Goal: Information Seeking & Learning: Understand process/instructions

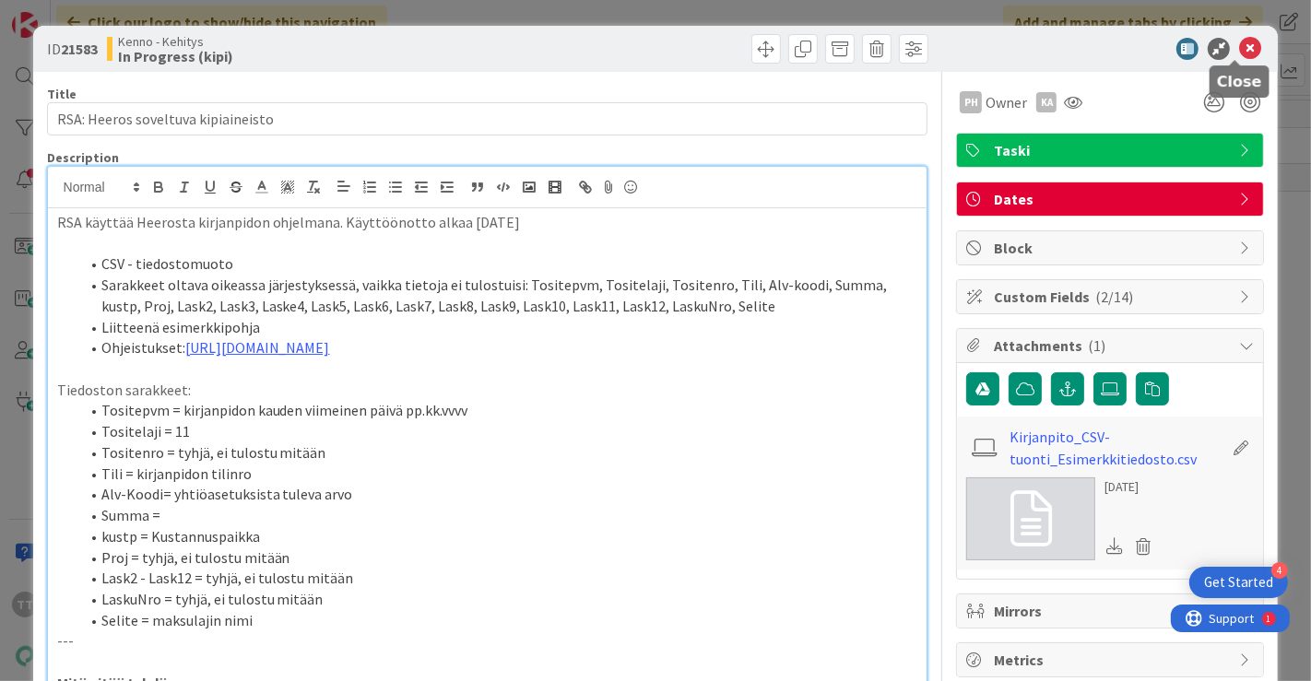
click at [1239, 43] on icon at bounding box center [1250, 49] width 22 height 22
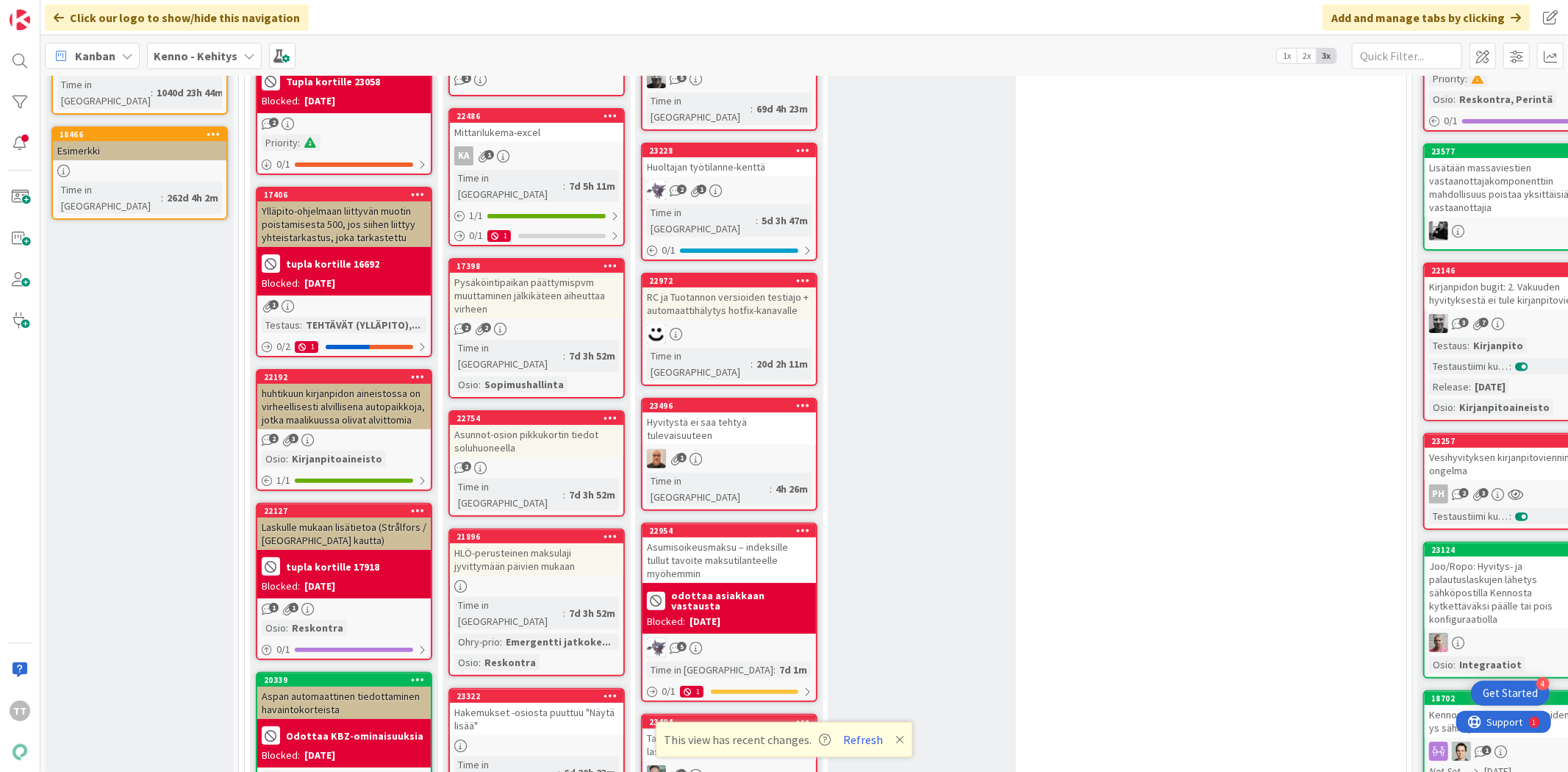
scroll to position [245, 0]
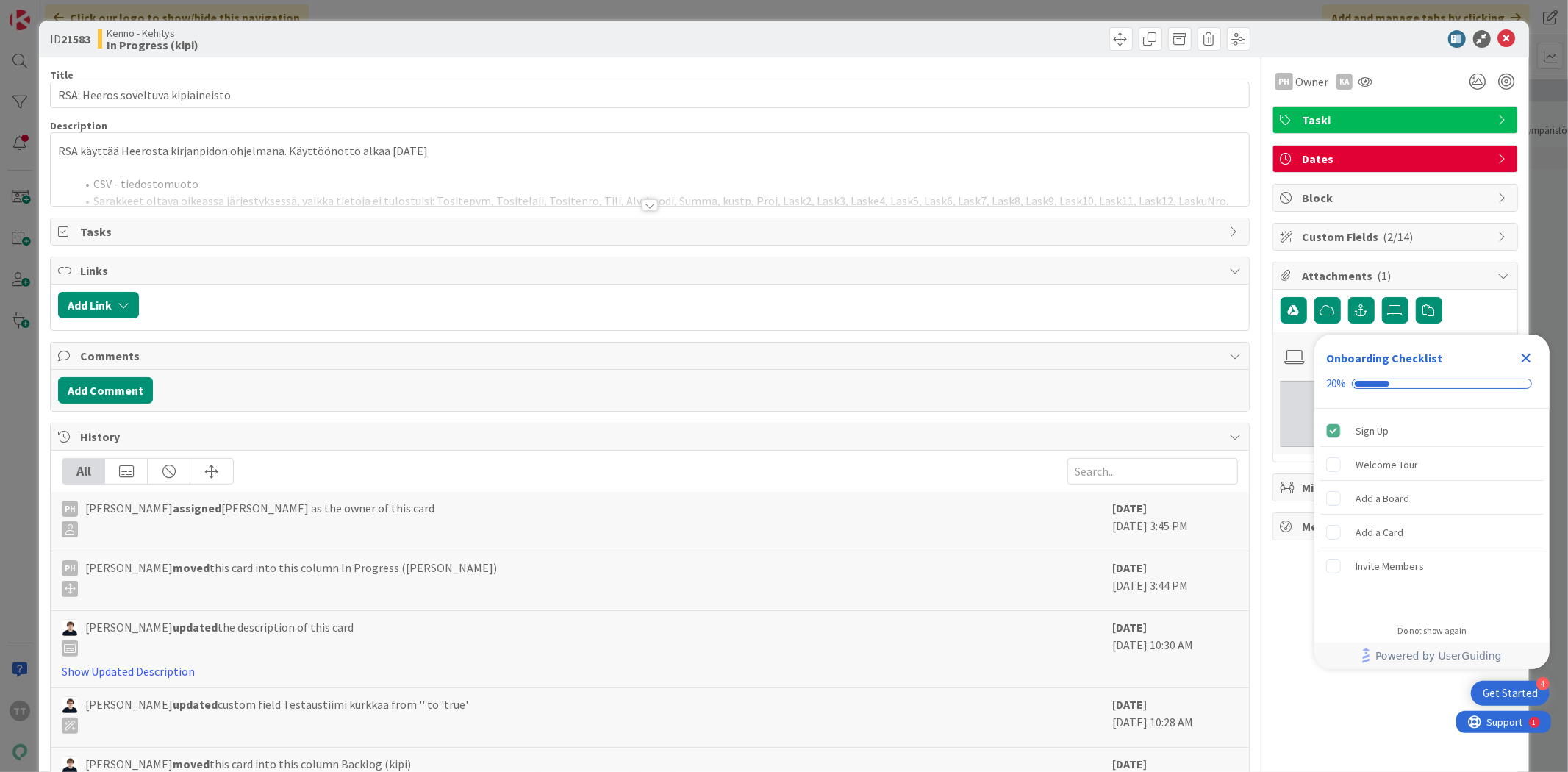
click at [643, 200] on div at bounding box center [650, 205] width 16 height 12
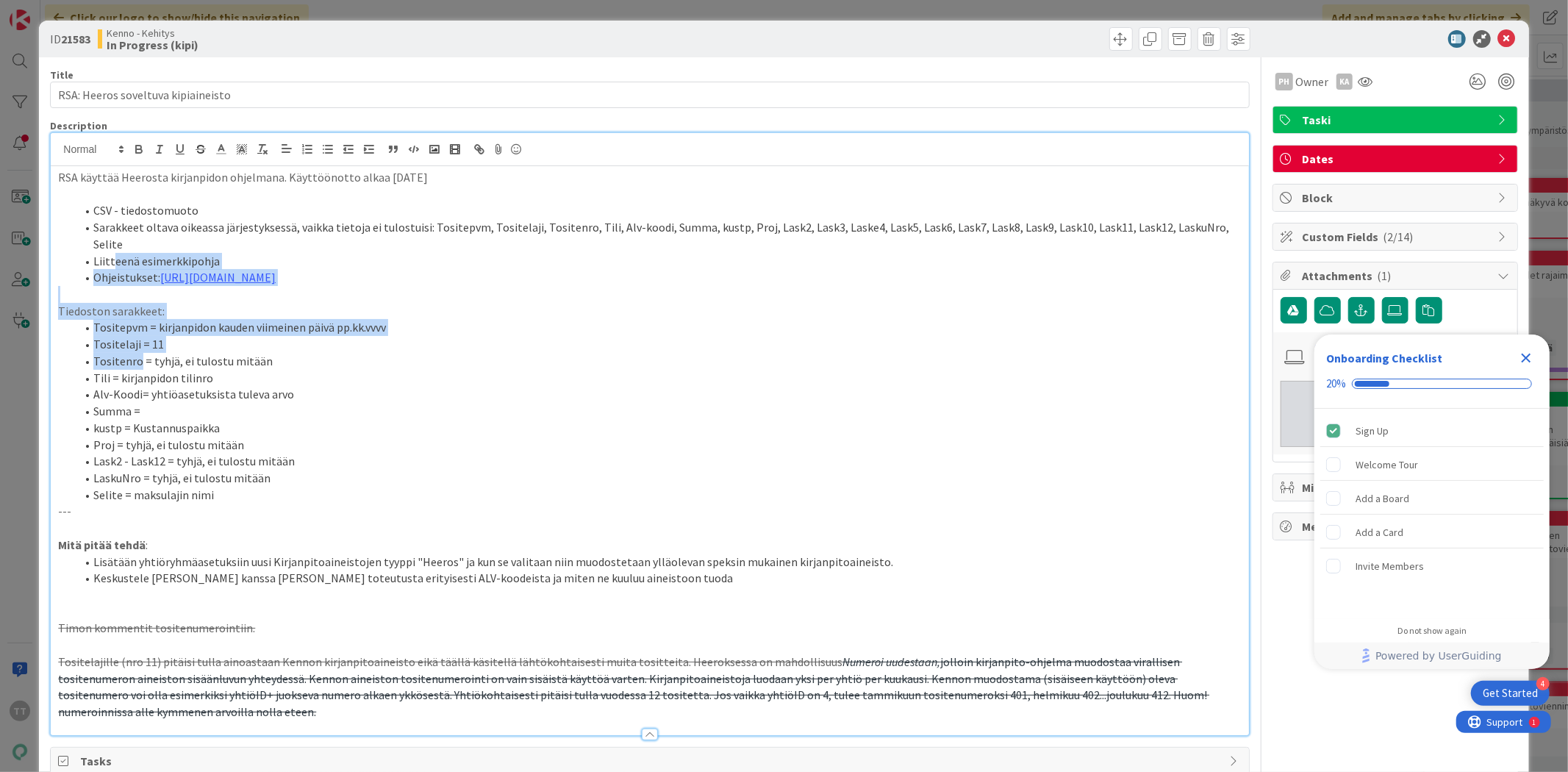
drag, startPoint x: 113, startPoint y: 242, endPoint x: 140, endPoint y: 352, distance: 113.3
click at [140, 352] on div "RSA käyttää Heerosta kirjanpidon ohjelmana. Käyttöönotto alkaa 1.10.2025 CSV - …" at bounding box center [649, 450] width 1197 height 569
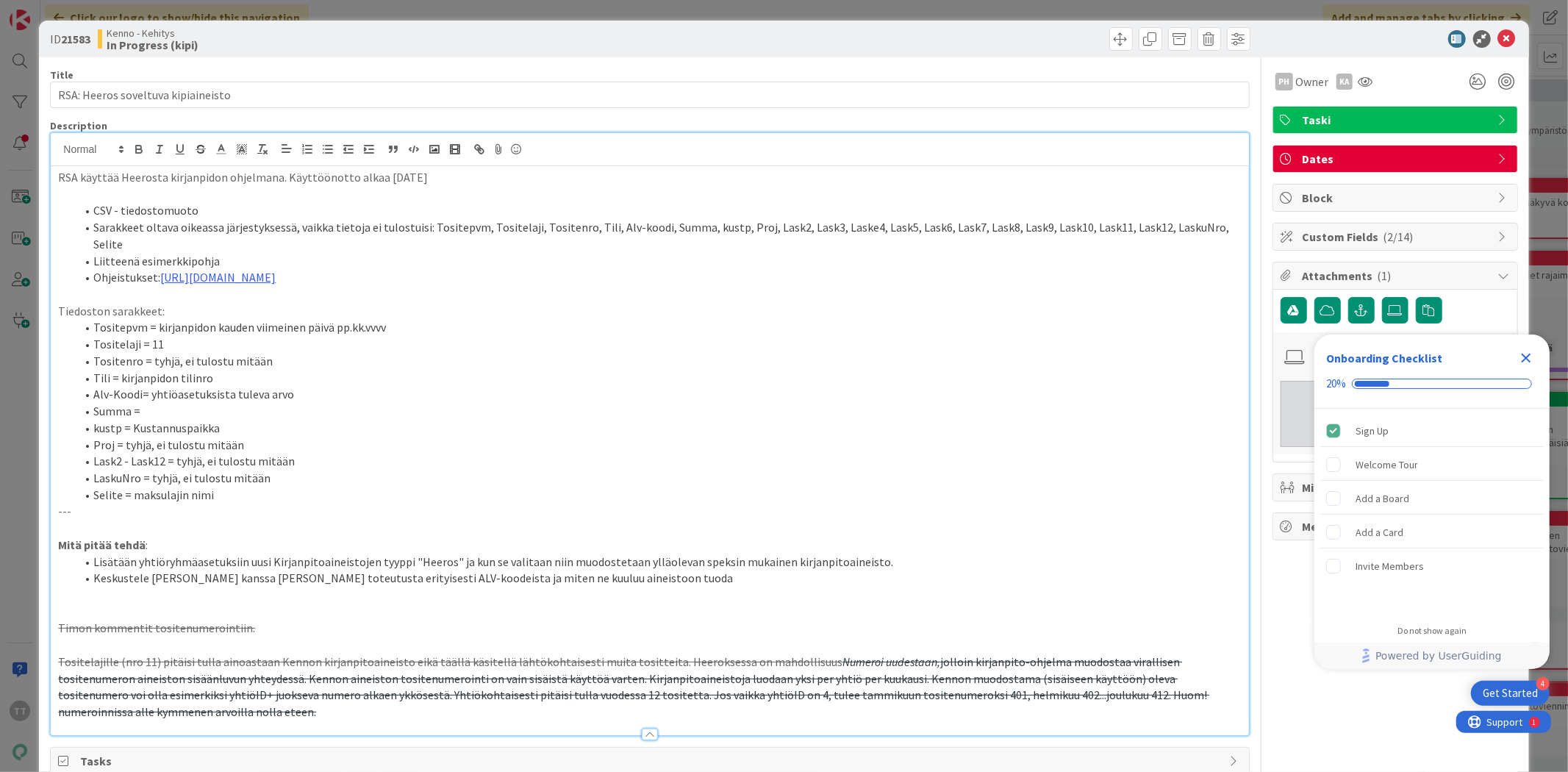
click at [164, 453] on li "Lask2 - Lask12 = tyhjä, ei tulostu mitään" at bounding box center [658, 461] width 1165 height 17
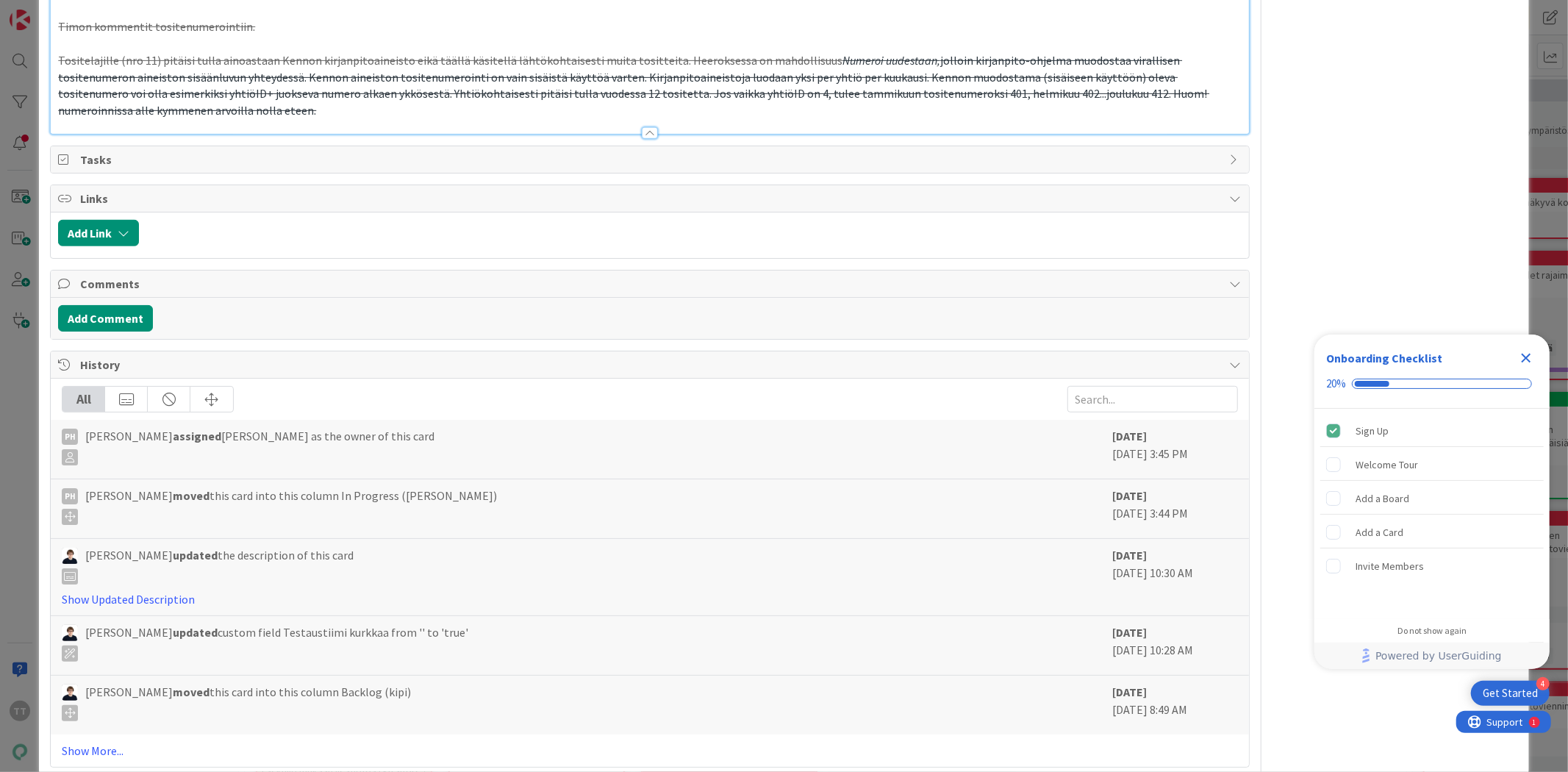
scroll to position [613, 0]
